Goal: Task Accomplishment & Management: Complete application form

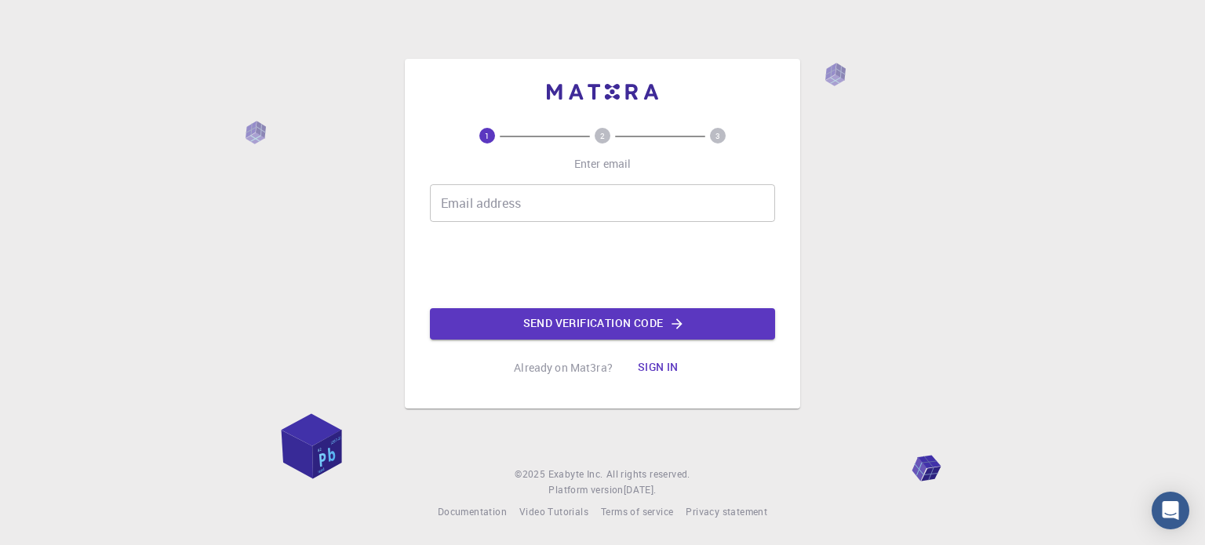
click at [542, 203] on input "Email address" at bounding box center [602, 203] width 345 height 38
click at [230, 270] on div "1 2 3 Enter email Email address MOLI Email address Send verification code Alrea…" at bounding box center [602, 272] width 1205 height 545
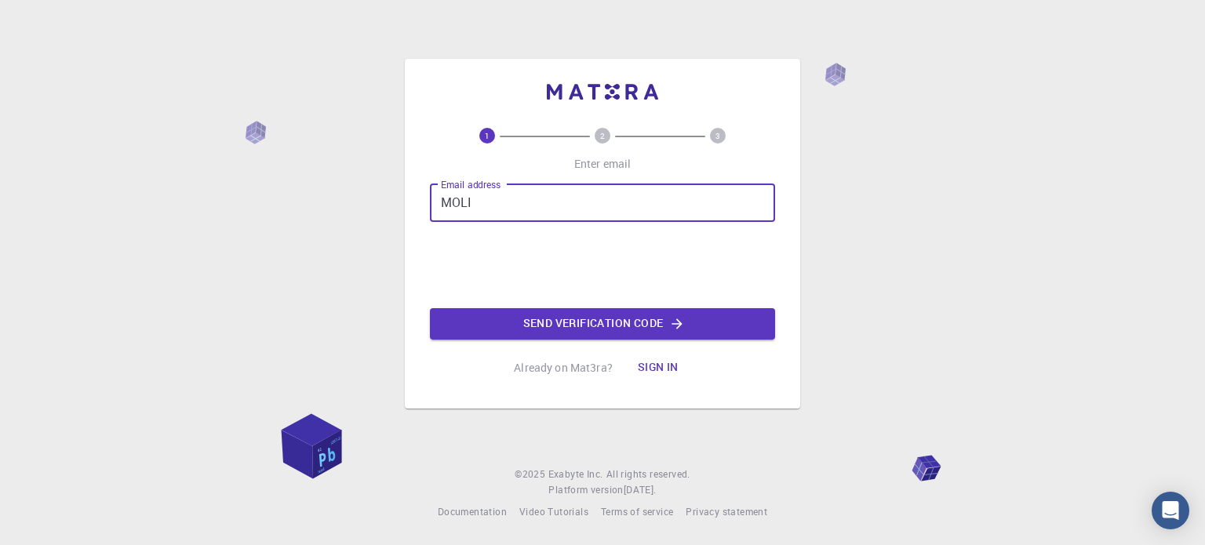
click at [586, 206] on input "MOLI" at bounding box center [602, 203] width 345 height 38
type input "M"
type input "[EMAIL_ADDRESS][DOMAIN_NAME]"
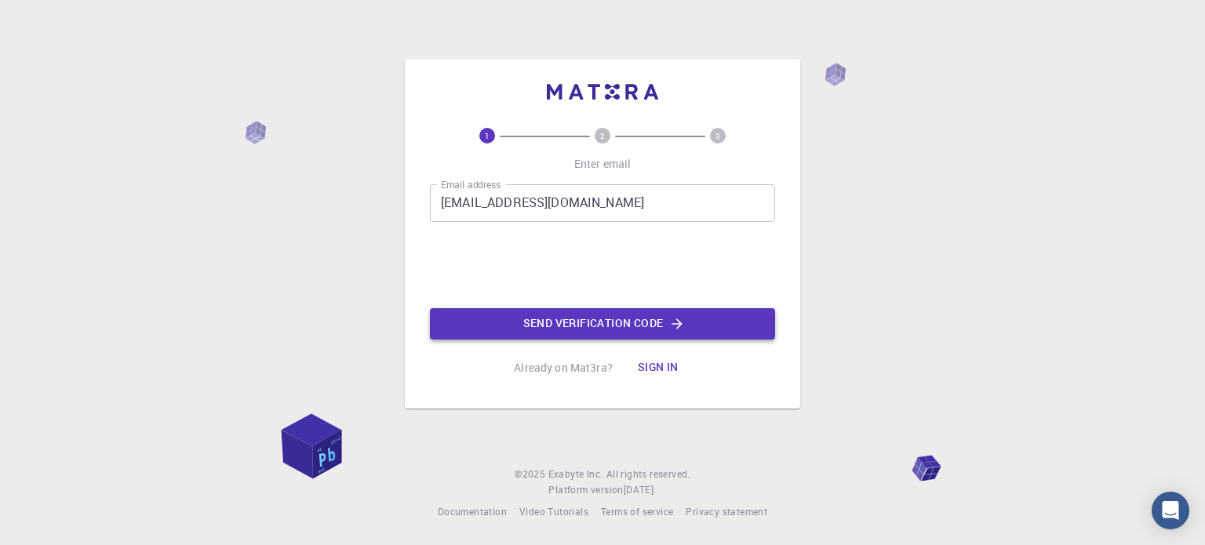
click at [537, 326] on button "Send verification code" at bounding box center [602, 323] width 345 height 31
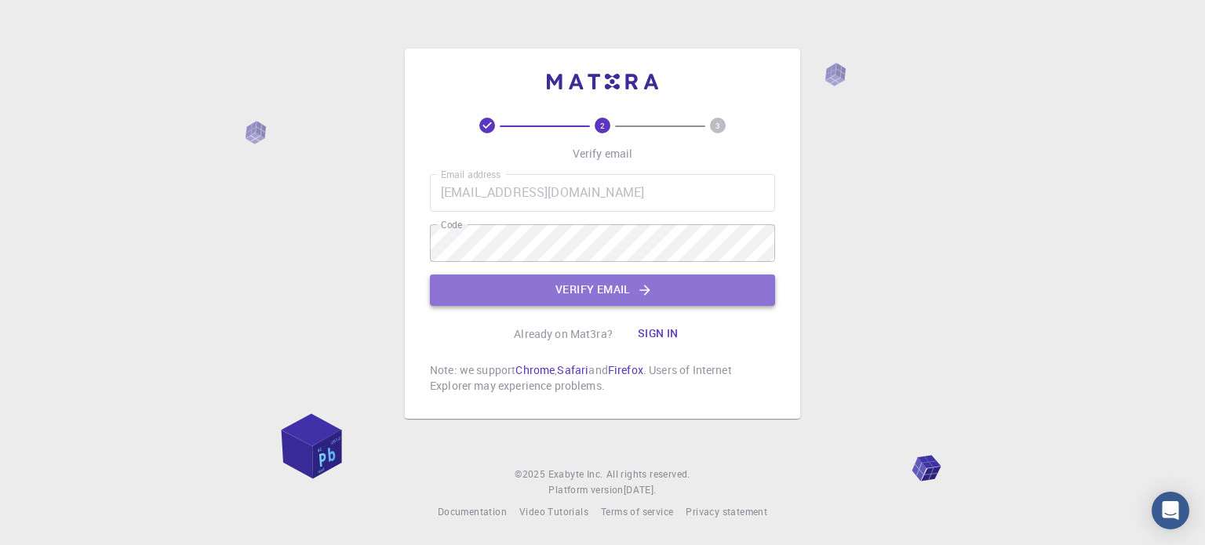
click at [568, 297] on button "Verify email" at bounding box center [602, 290] width 345 height 31
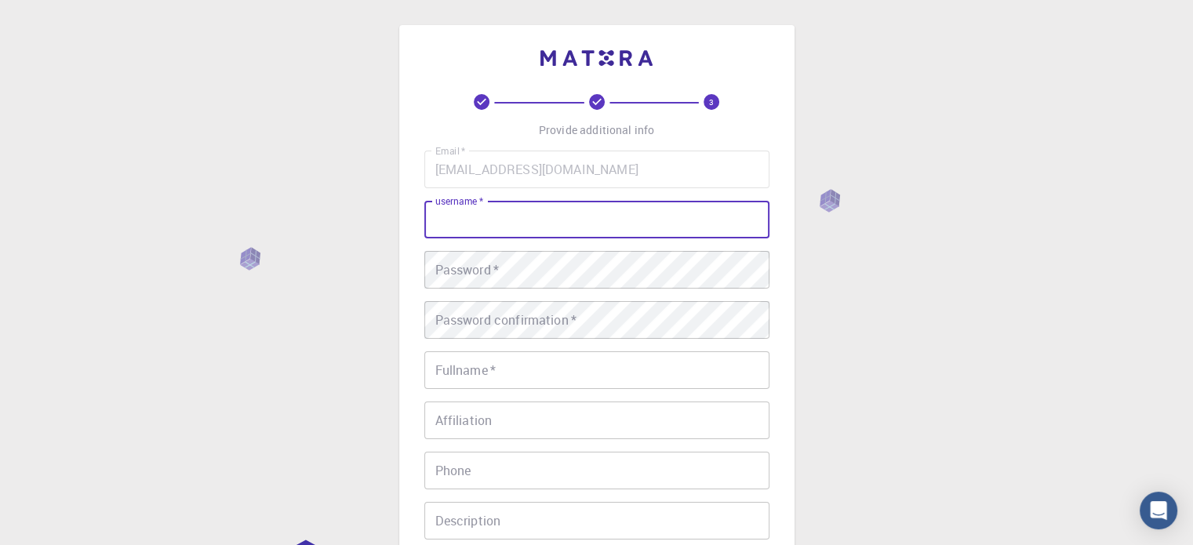
click at [490, 225] on input "username   *" at bounding box center [596, 220] width 345 height 38
type input "saramolino"
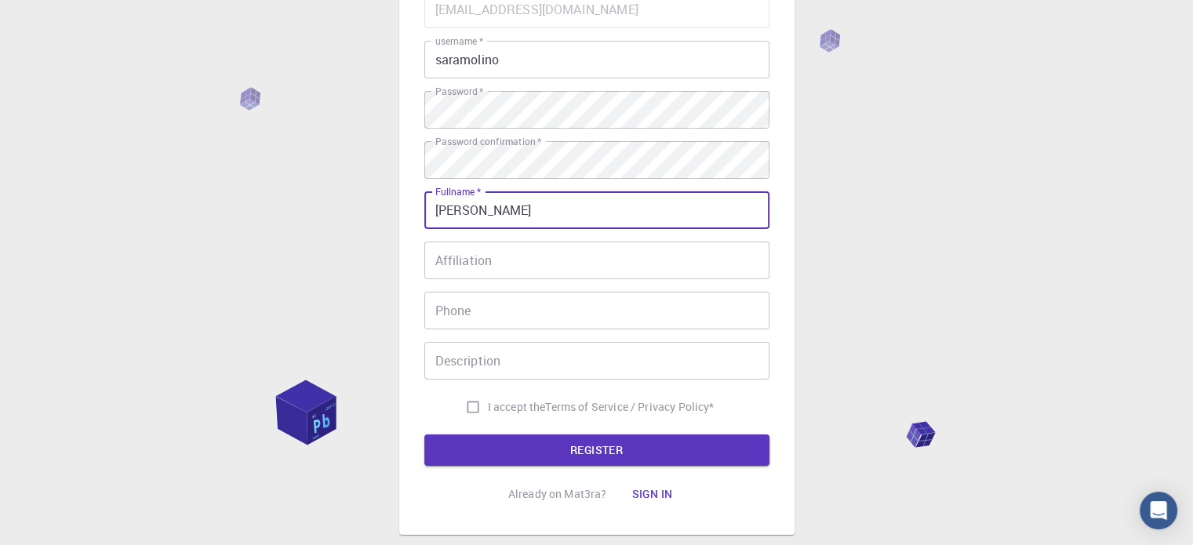
scroll to position [160, 0]
type input "[PERSON_NAME]"
click at [466, 410] on input "I accept the Terms of Service / Privacy Policy *" at bounding box center [473, 407] width 30 height 30
checkbox input "true"
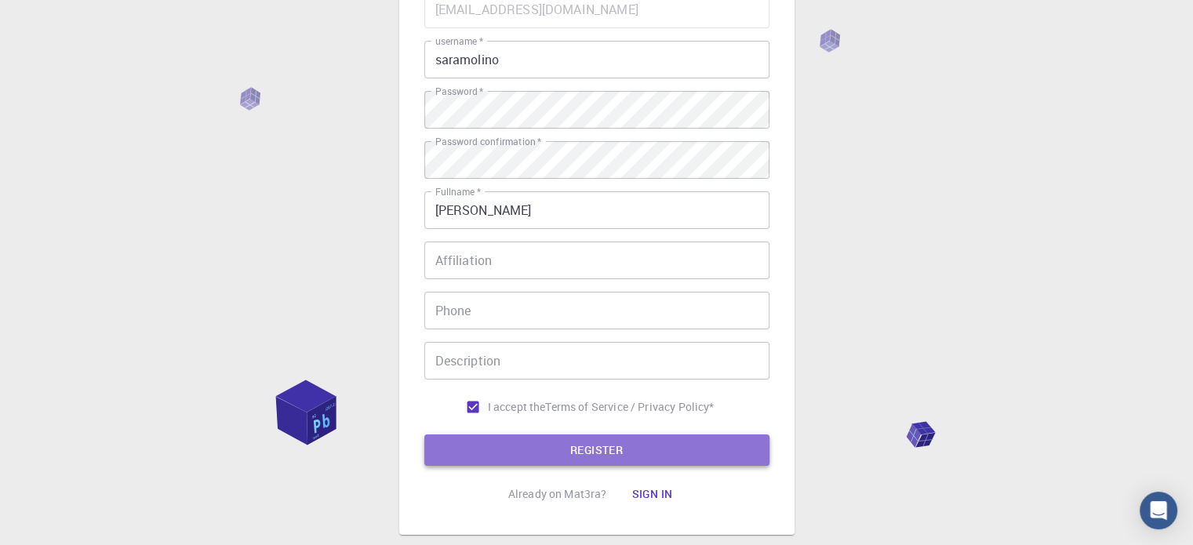
click at [461, 448] on button "REGISTER" at bounding box center [596, 450] width 345 height 31
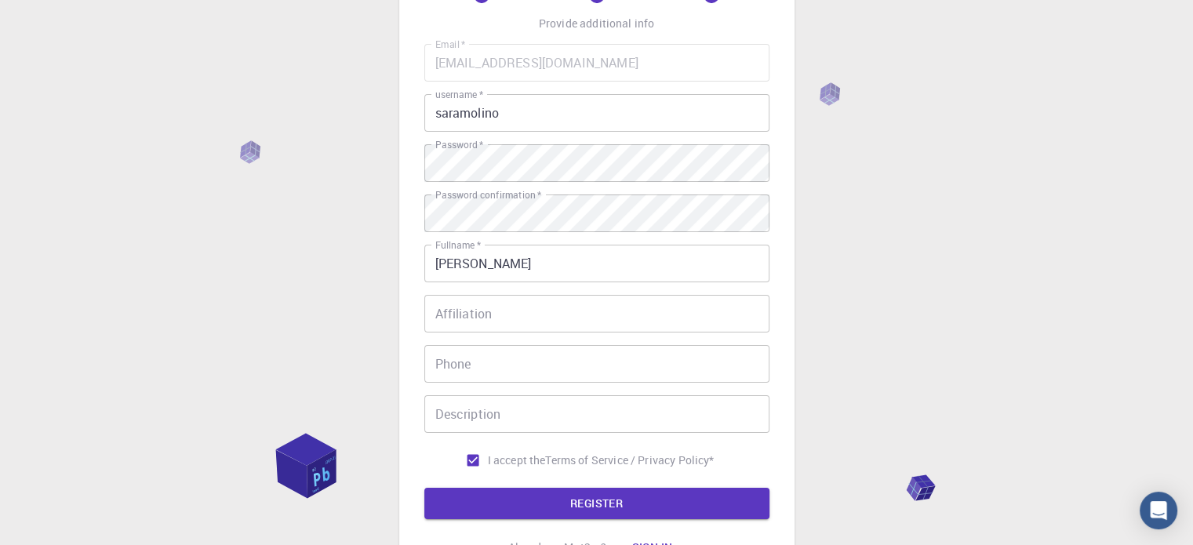
scroll to position [253, 0]
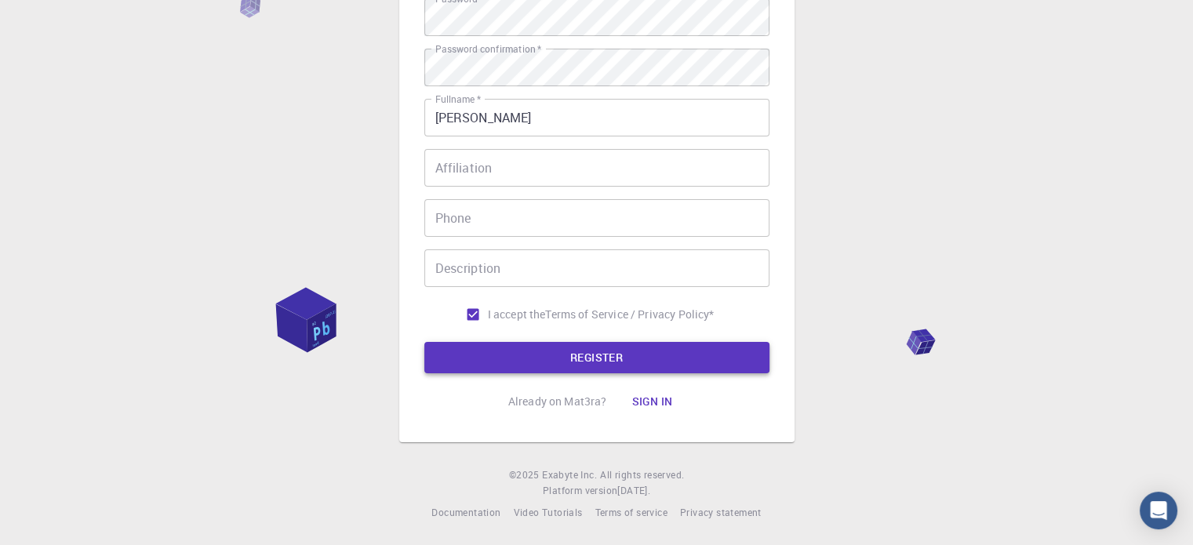
click at [661, 355] on button "REGISTER" at bounding box center [596, 357] width 345 height 31
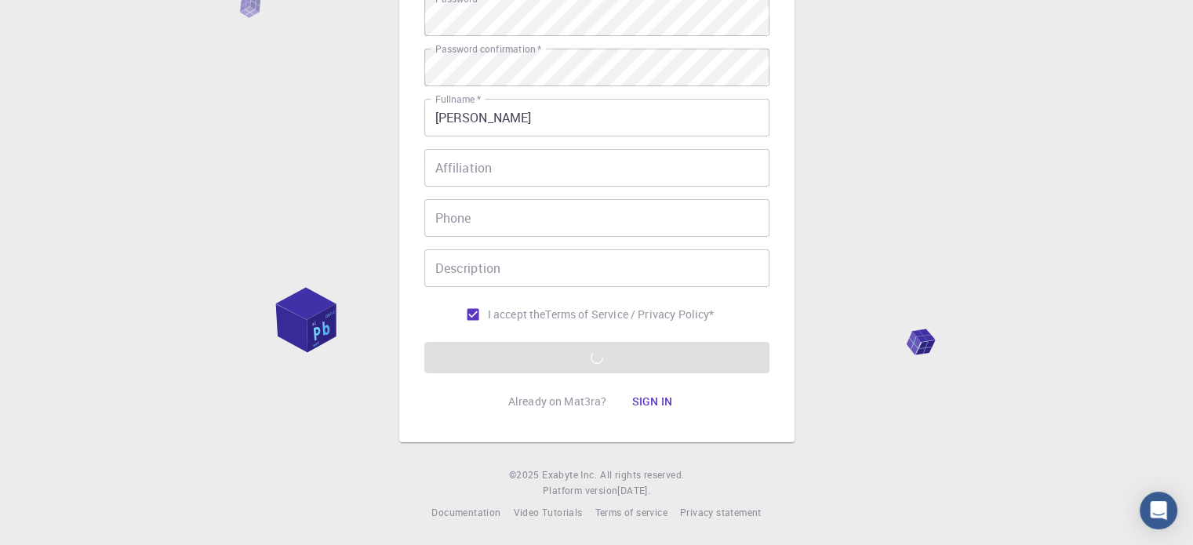
scroll to position [20, 0]
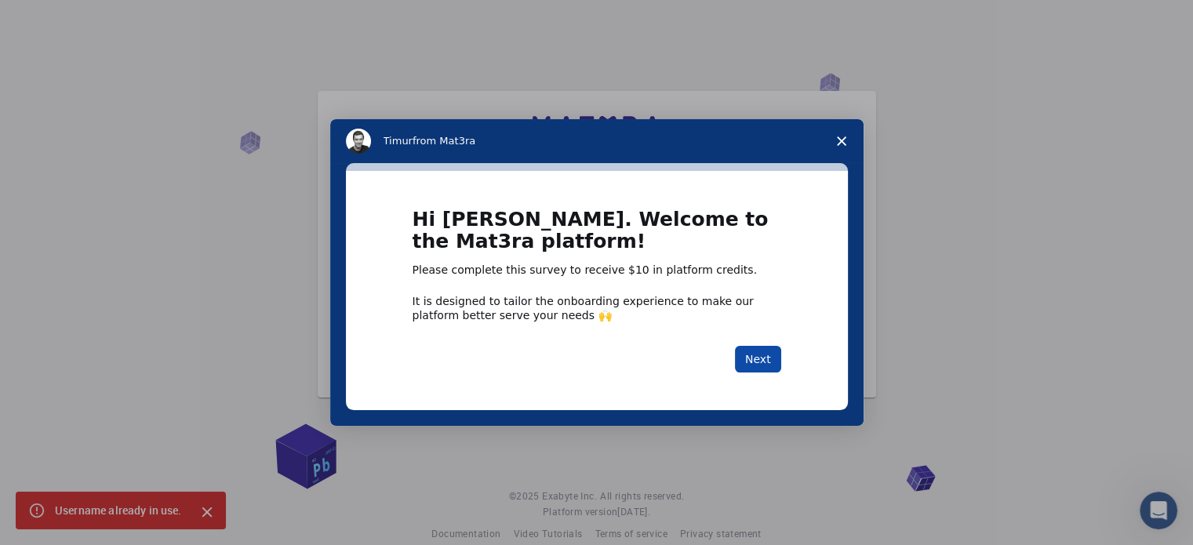
click at [757, 362] on button "Next" at bounding box center [758, 359] width 46 height 27
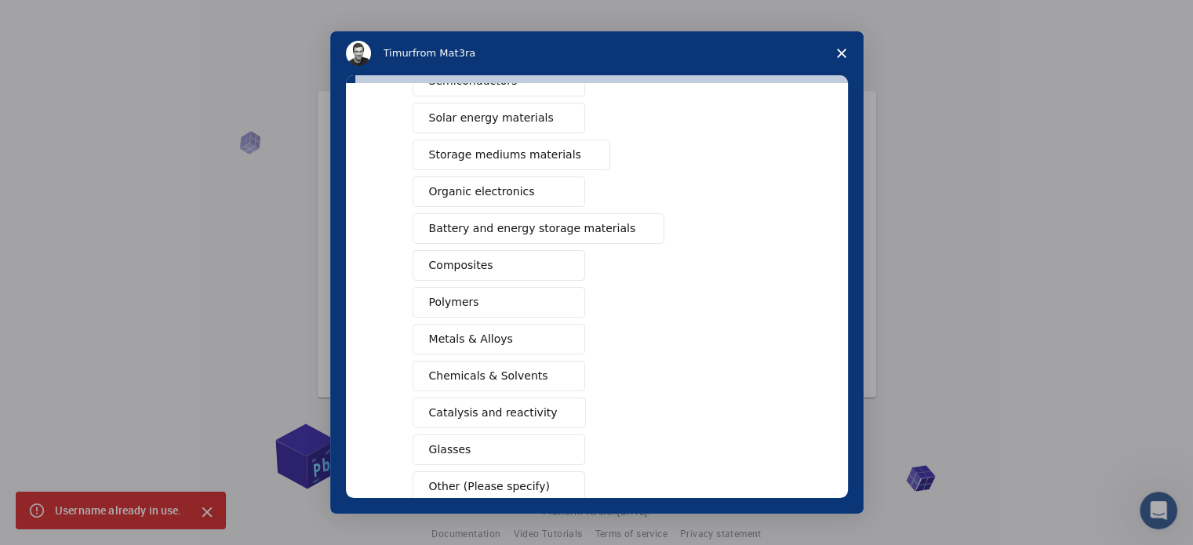
scroll to position [157, 0]
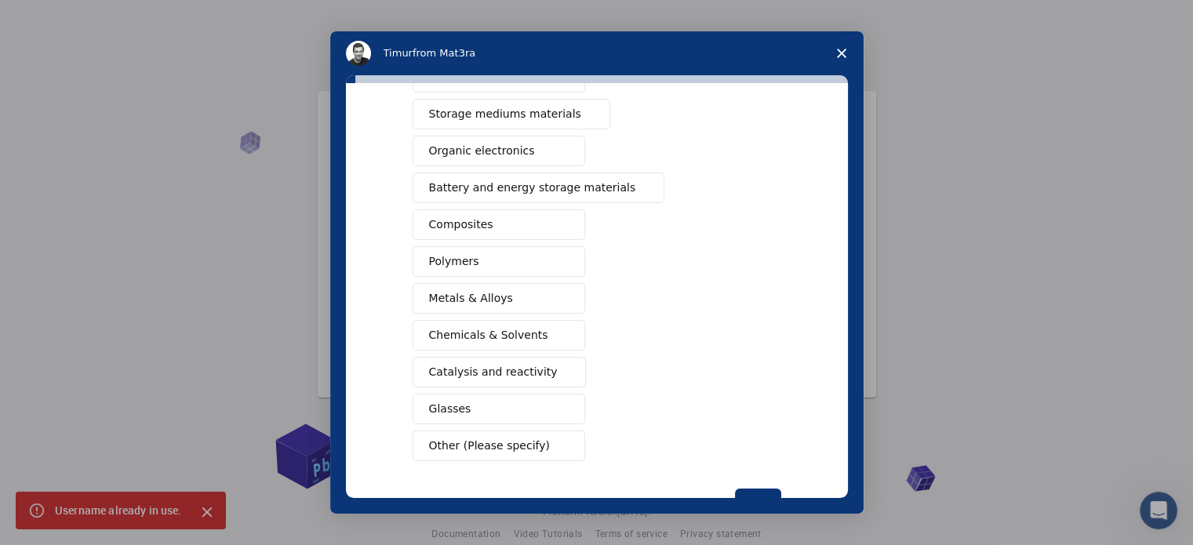
click at [562, 250] on button "Polymers" at bounding box center [499, 261] width 173 height 31
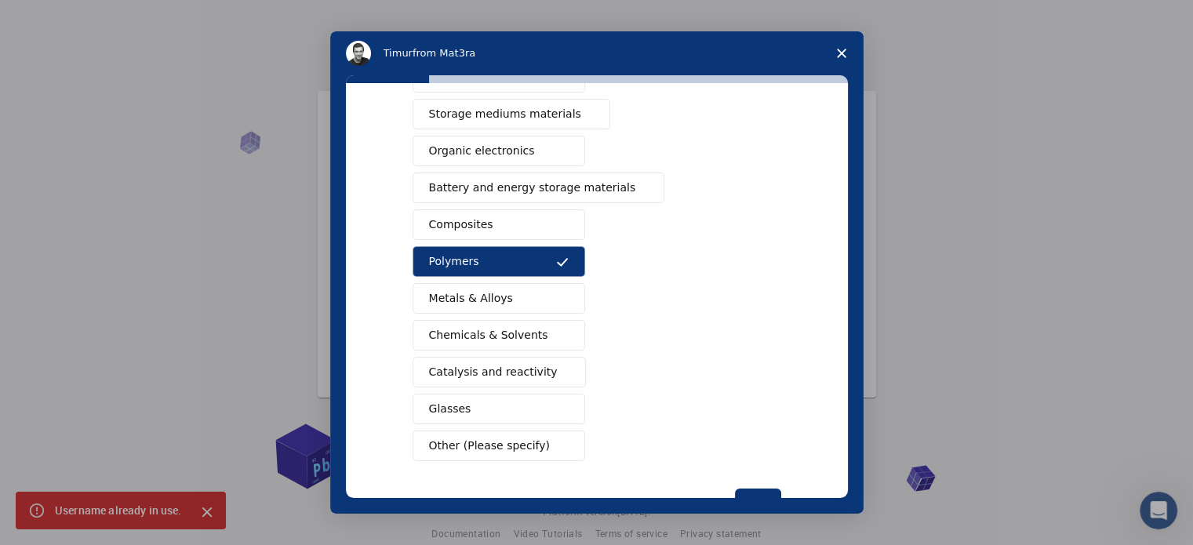
click at [514, 448] on span "Other (Please specify)" at bounding box center [489, 446] width 121 height 16
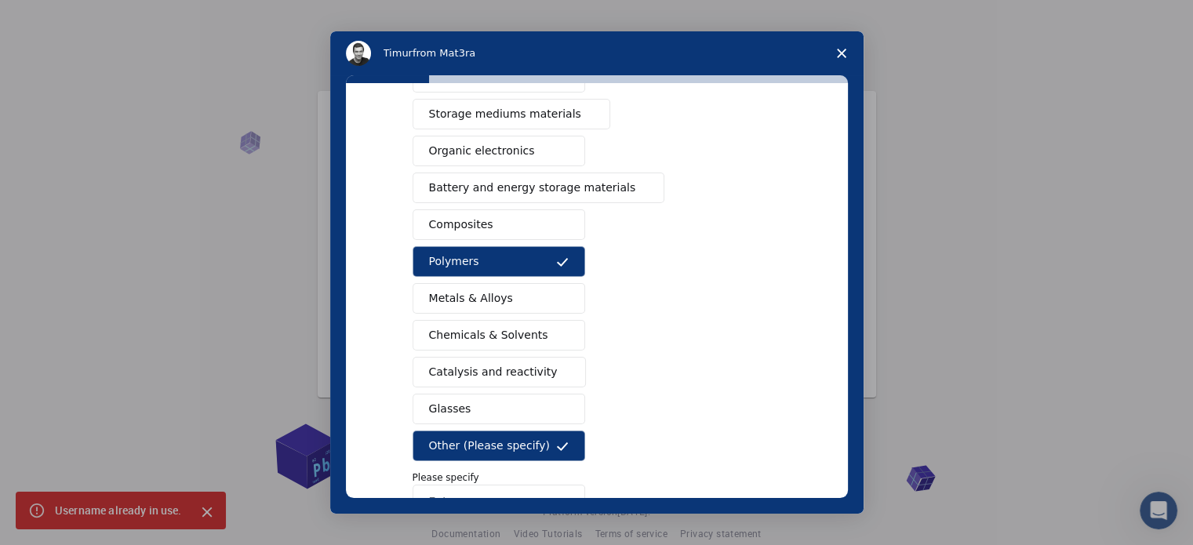
scroll to position [263, 0]
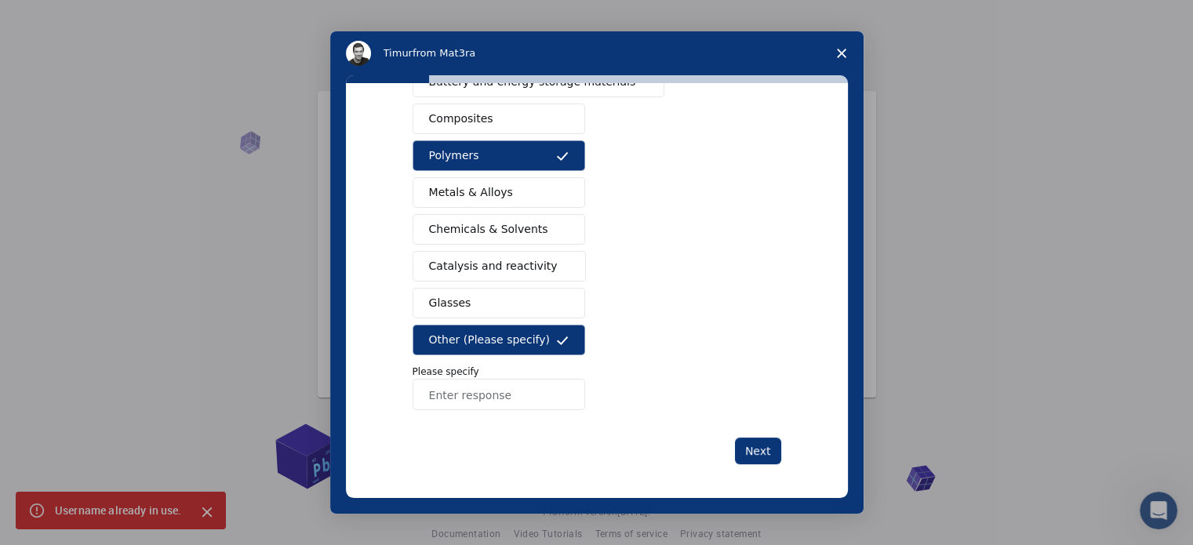
click at [476, 395] on input "Enter response" at bounding box center [499, 394] width 173 height 31
type input "O"
type input "Proteins and Ligands"
click at [735, 446] on button "Next" at bounding box center [758, 451] width 46 height 27
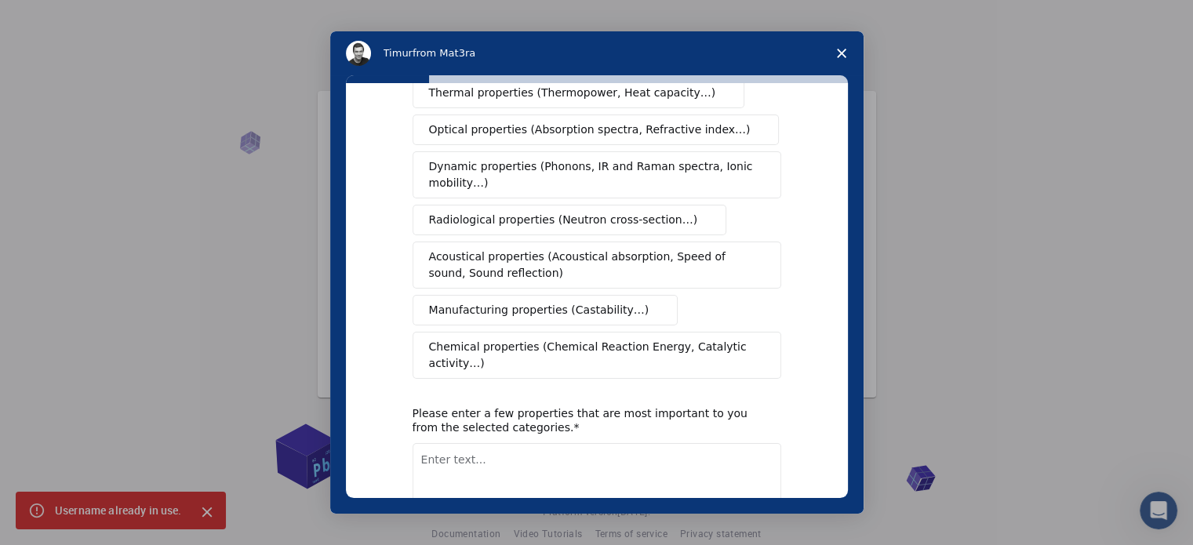
scroll to position [226, 0]
click at [700, 338] on span "Chemical properties (Chemical Reaction Energy, Catalytic activity…)" at bounding box center [591, 354] width 325 height 33
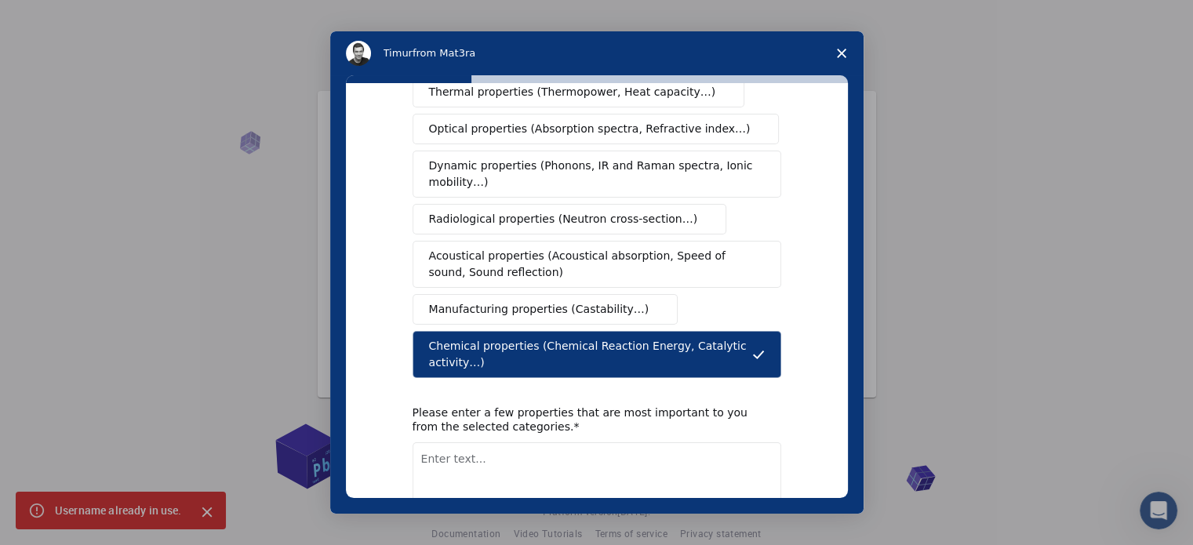
click at [590, 445] on textarea "Enter text..." at bounding box center [597, 475] width 369 height 64
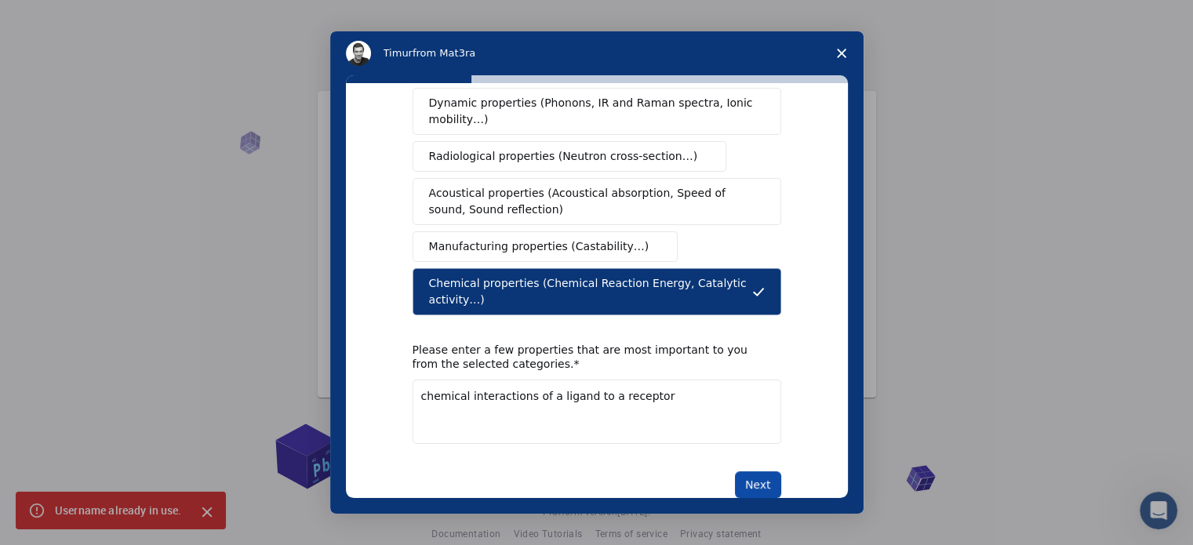
type textarea "chemical interactions of a ligand to a receptor"
click at [771, 472] on button "Next" at bounding box center [758, 485] width 46 height 27
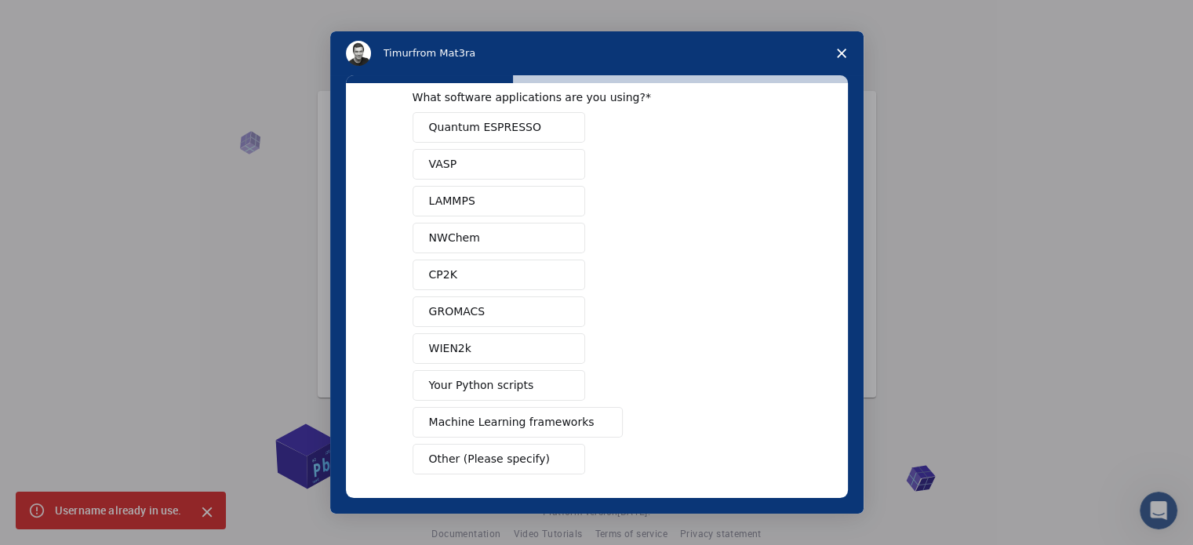
scroll to position [38, 0]
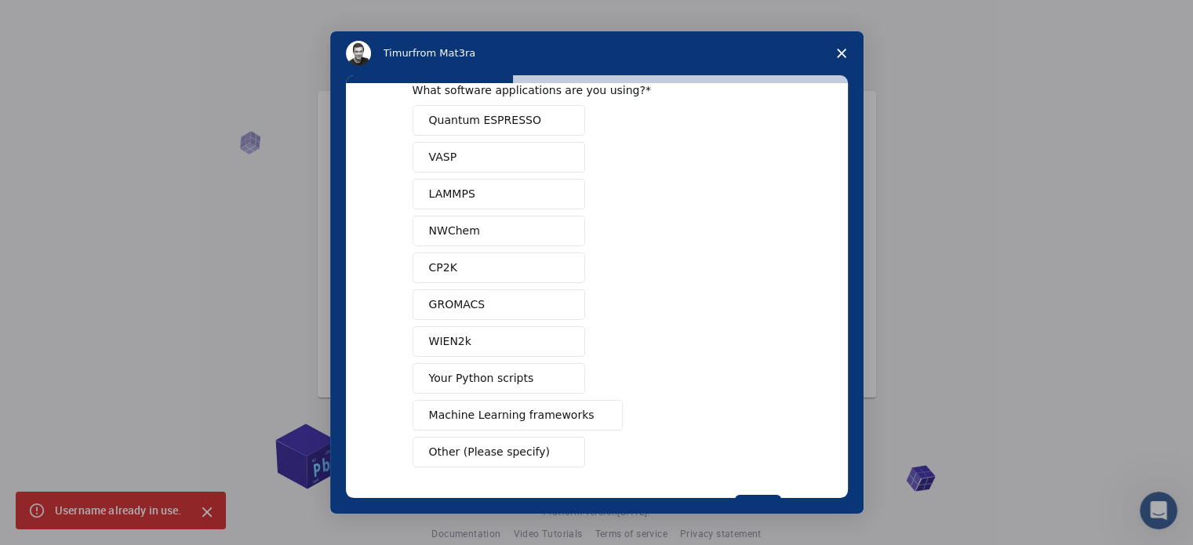
click at [572, 120] on button "Quantum ESPRESSO" at bounding box center [499, 120] width 173 height 31
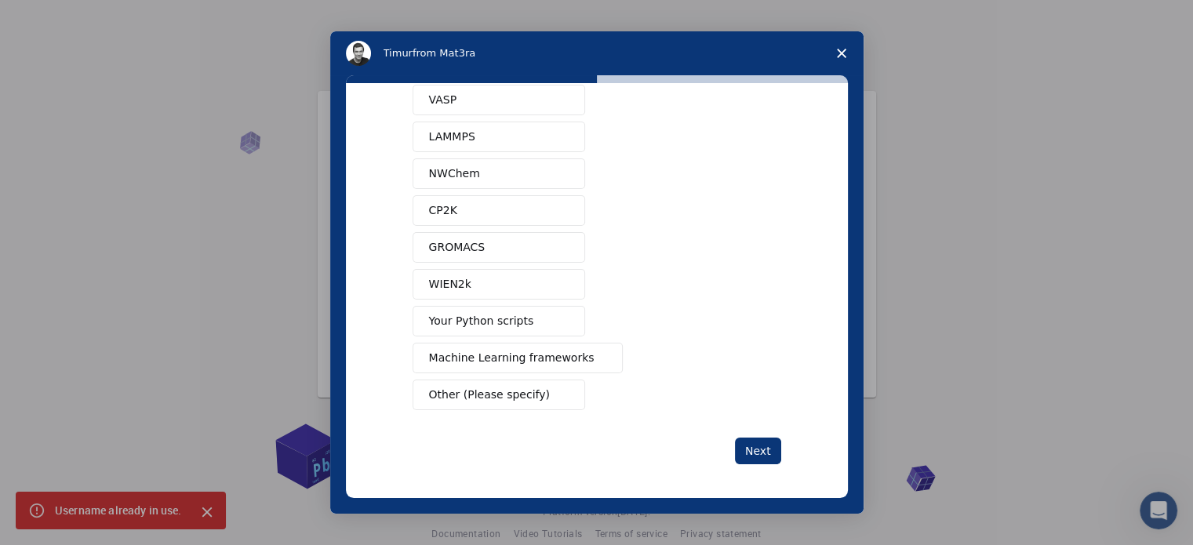
scroll to position [93, 0]
click at [756, 461] on button "Next" at bounding box center [758, 452] width 46 height 27
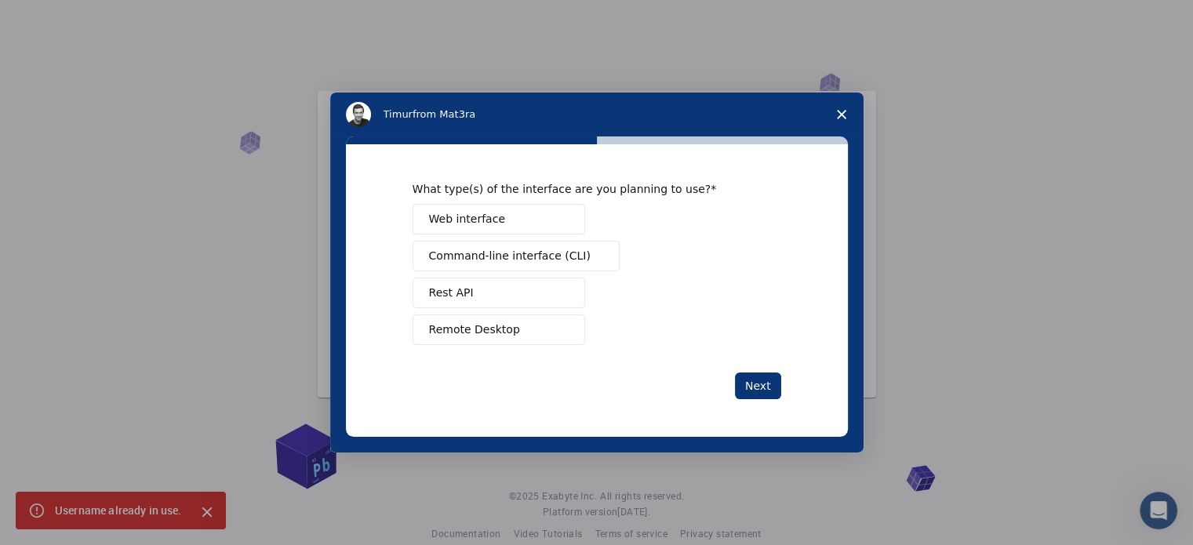
scroll to position [0, 0]
click at [571, 216] on button "Web interface" at bounding box center [499, 219] width 173 height 31
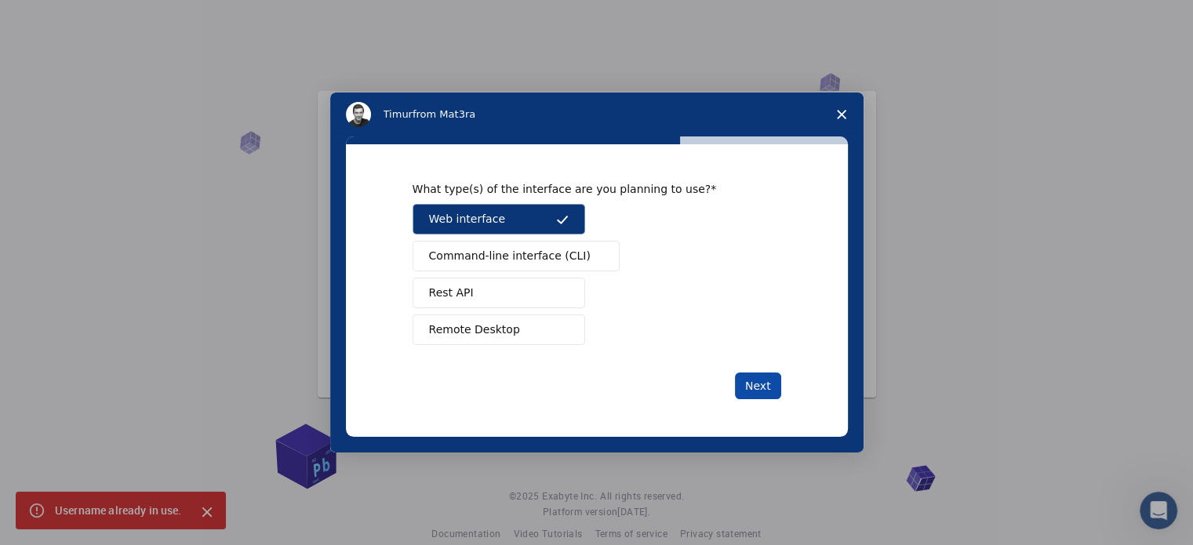
click at [767, 385] on button "Next" at bounding box center [758, 386] width 46 height 27
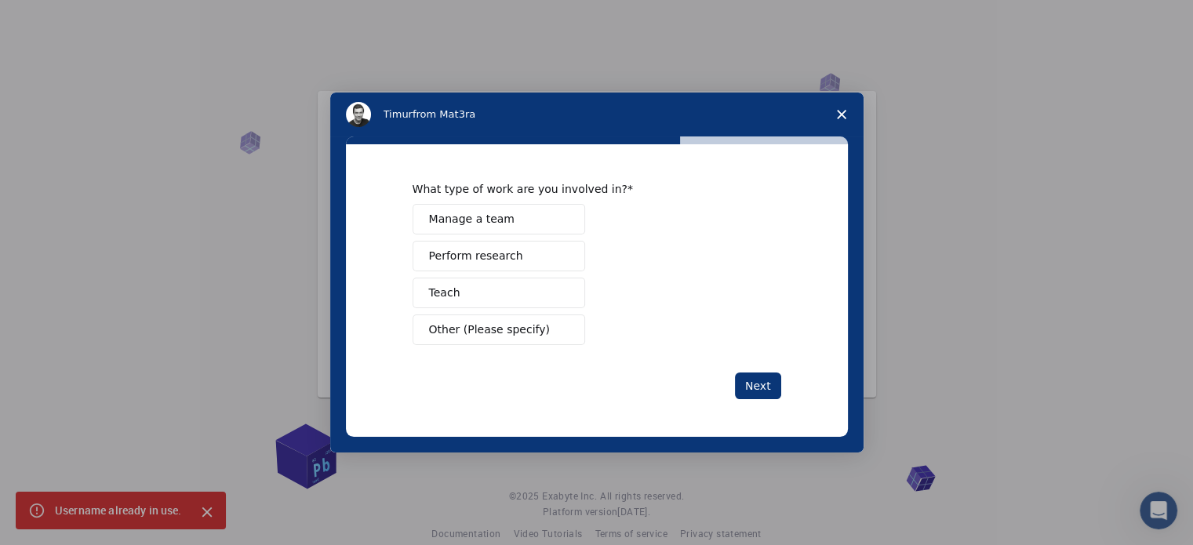
click at [529, 267] on button "Perform research" at bounding box center [499, 256] width 173 height 31
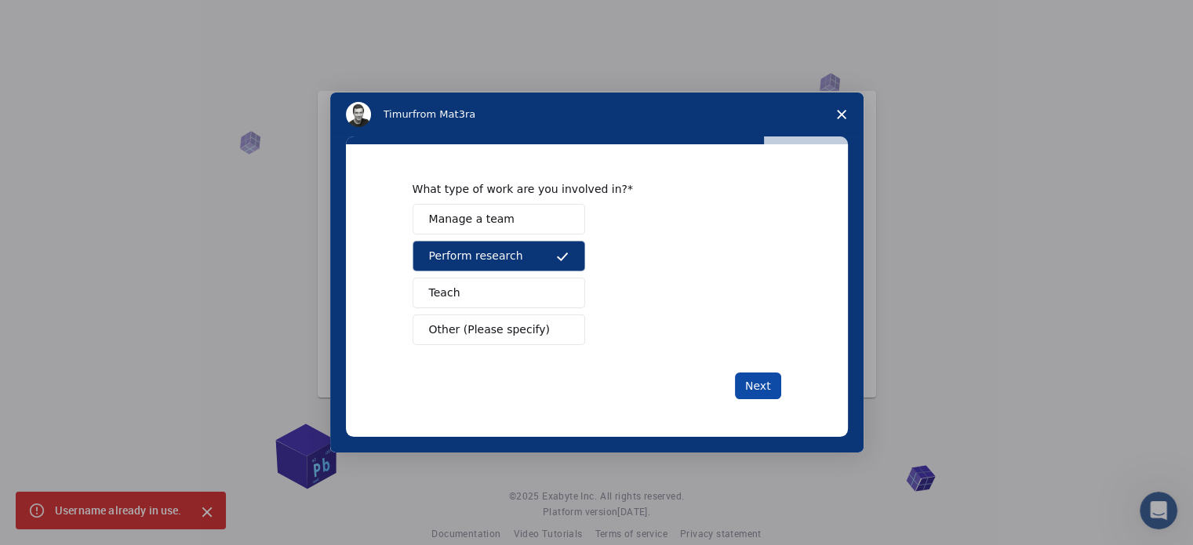
click at [753, 385] on button "Next" at bounding box center [758, 386] width 46 height 27
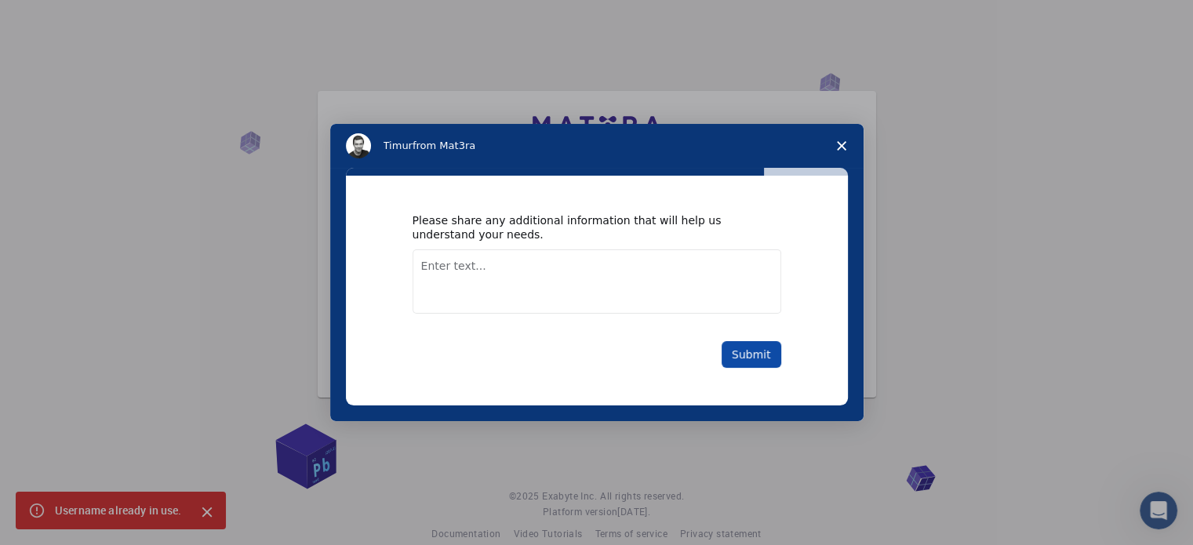
click at [758, 361] on button "Submit" at bounding box center [752, 354] width 60 height 27
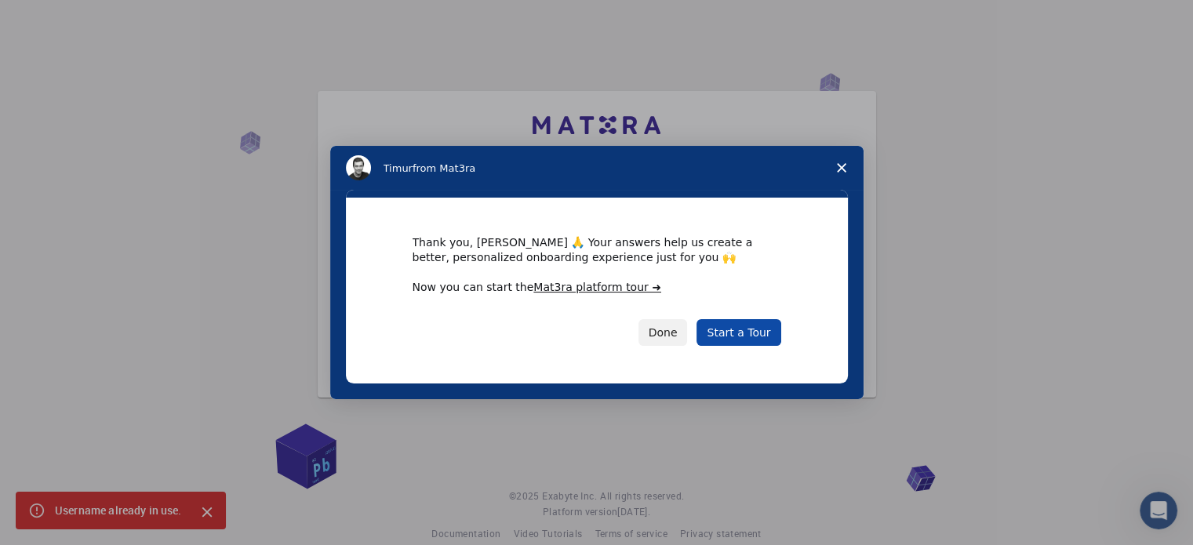
click at [748, 340] on link "Start a Tour" at bounding box center [739, 332] width 84 height 27
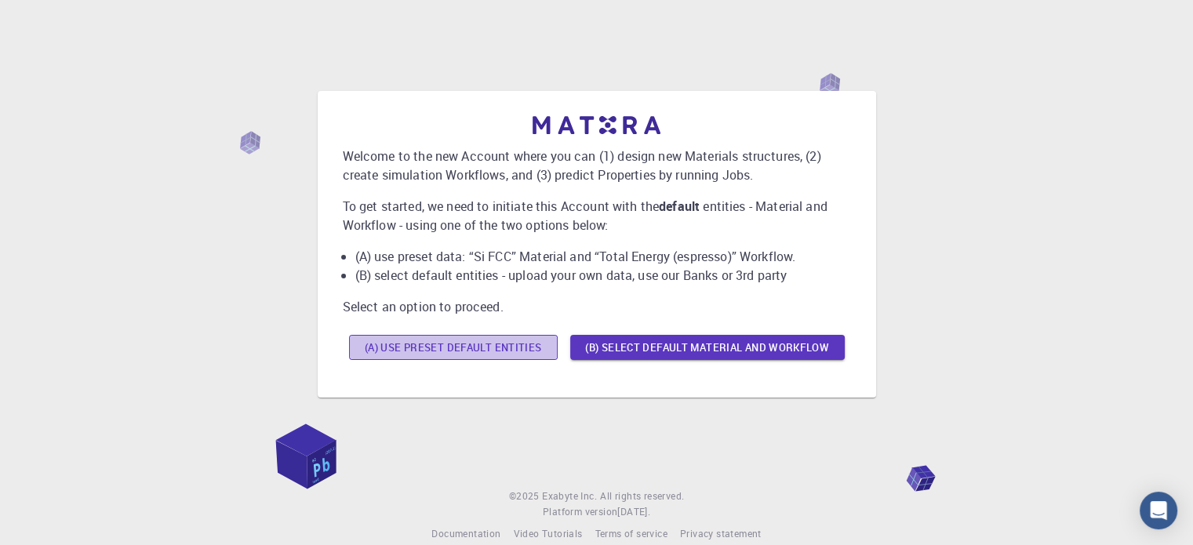
click at [431, 355] on button "(A) Use preset default entities" at bounding box center [453, 347] width 209 height 25
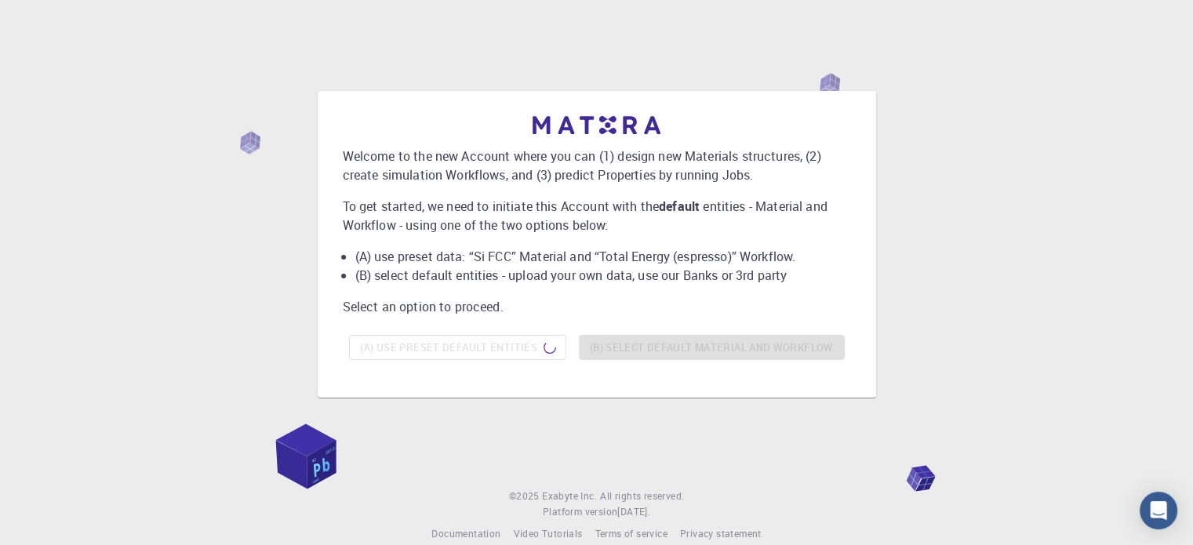
click at [431, 355] on div "(A) Use preset default entities (B) Select default material and workflow" at bounding box center [597, 348] width 508 height 38
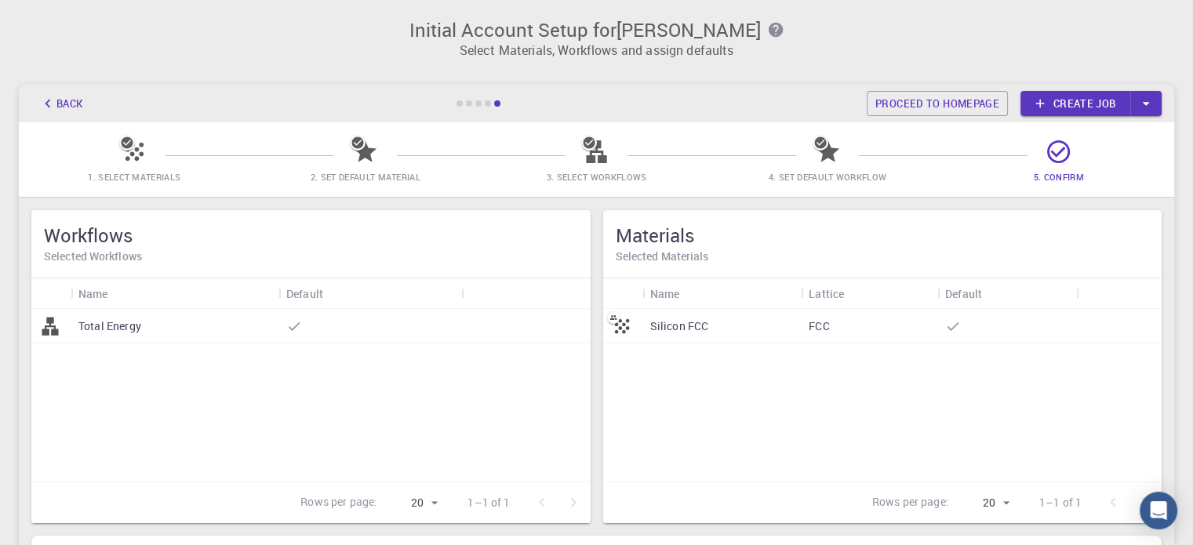
click at [1109, 115] on link "Create job" at bounding box center [1076, 103] width 110 height 25
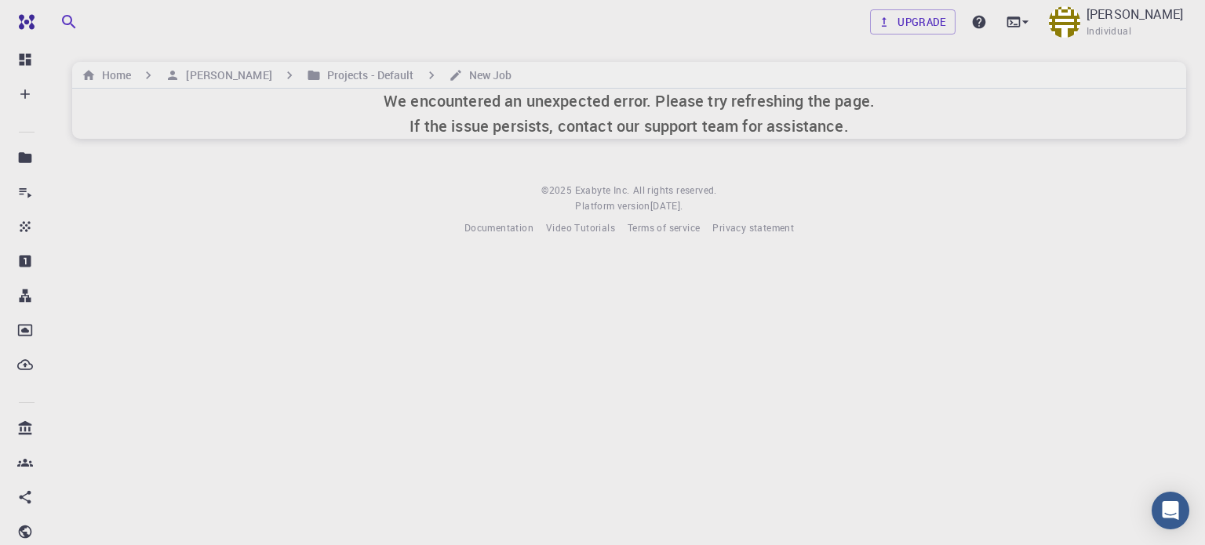
click at [386, 338] on body "Free Dashboard Create New Job New Material Create Material Upload File Import f…" at bounding box center [602, 272] width 1205 height 545
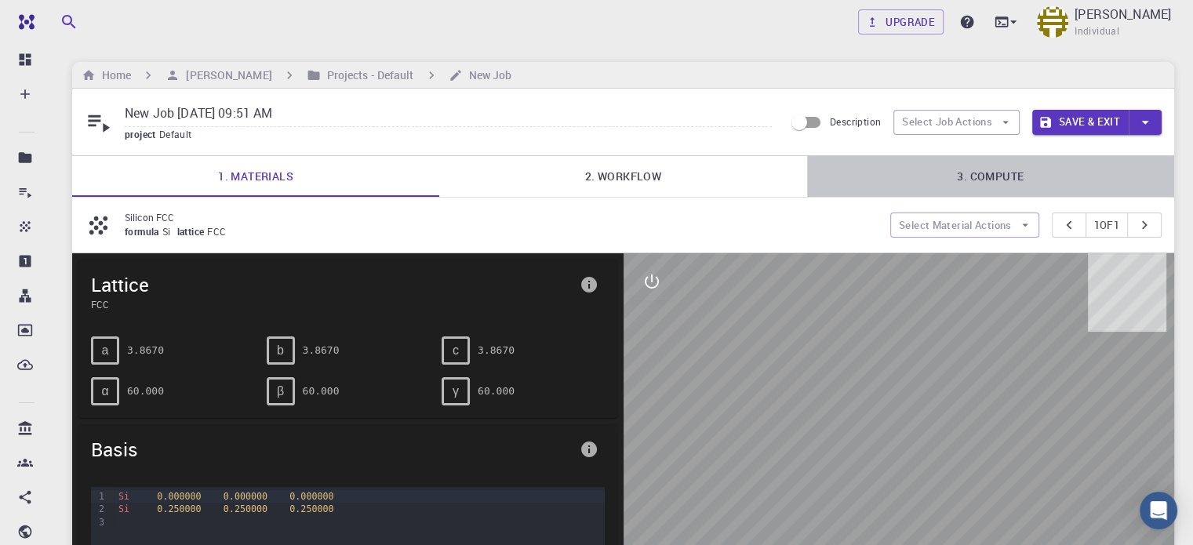
click at [960, 187] on link "3. Compute" at bounding box center [990, 176] width 367 height 41
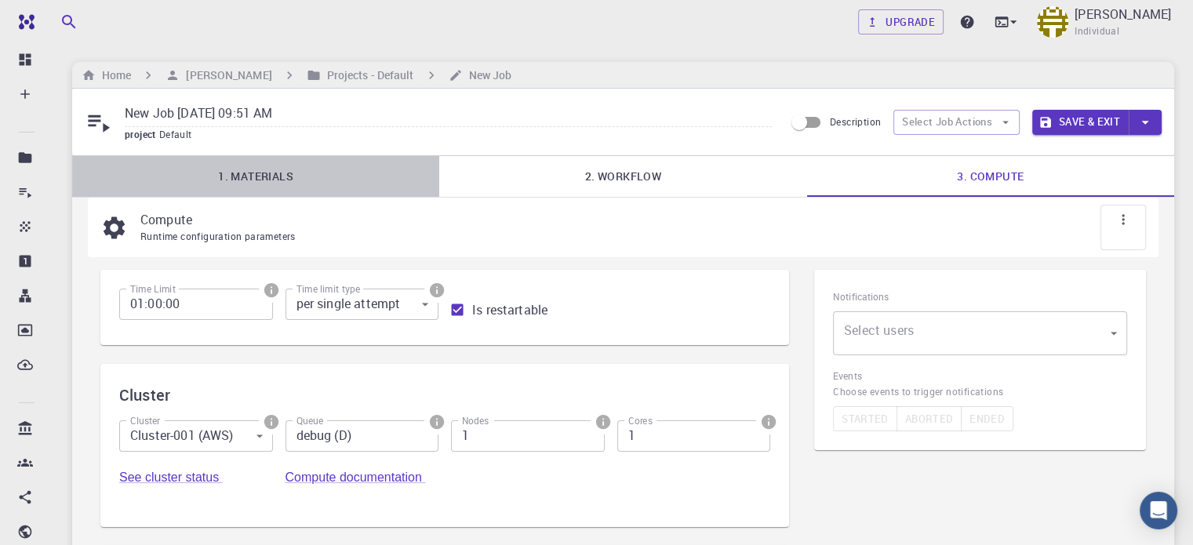
click at [354, 160] on link "1. Materials" at bounding box center [255, 176] width 367 height 41
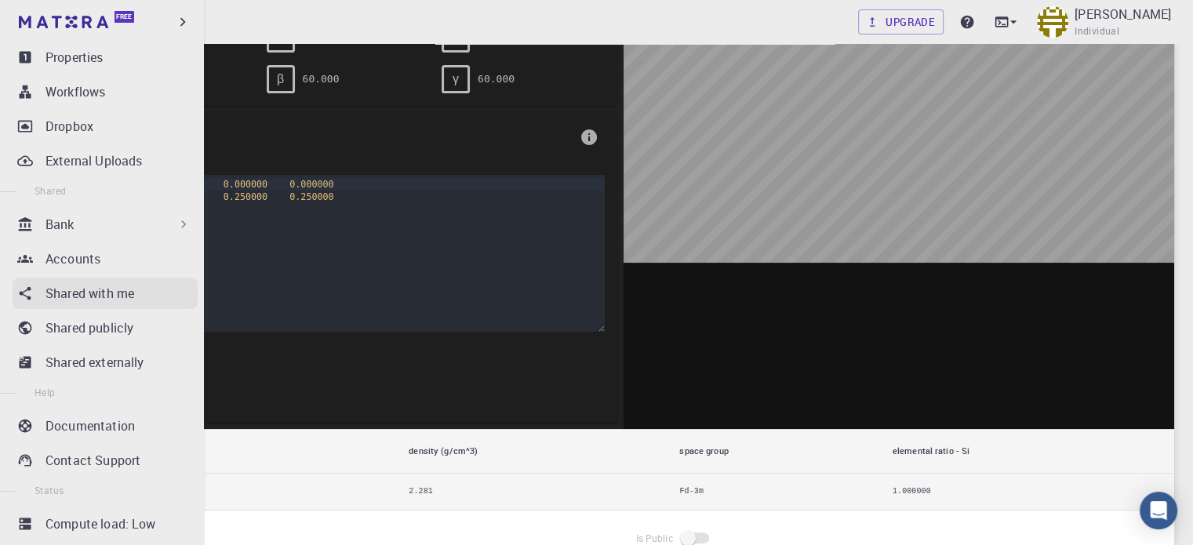
scroll to position [235, 0]
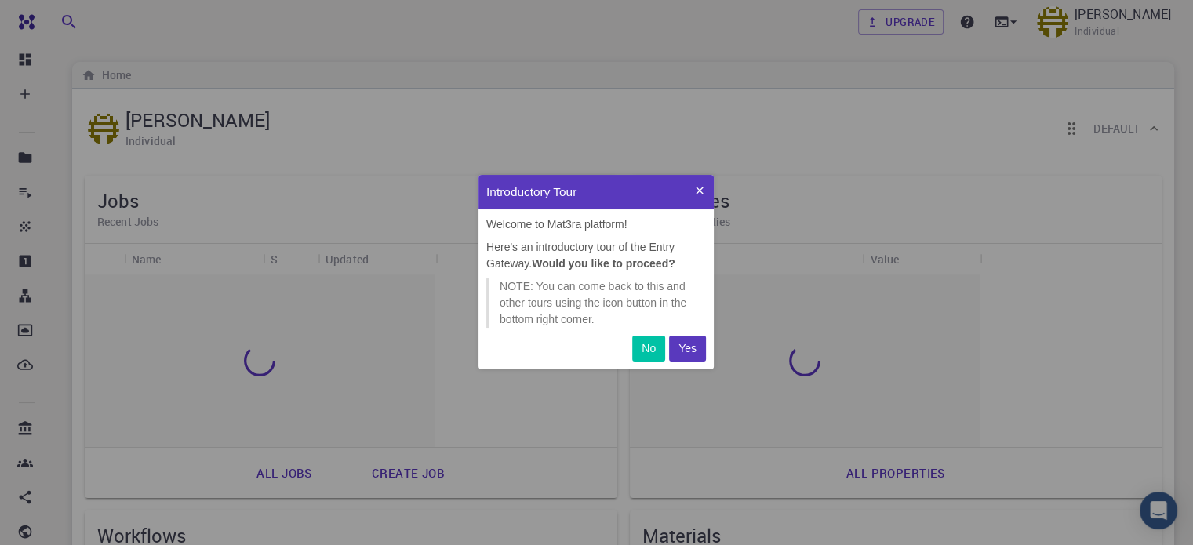
scroll to position [182, 223]
